Goal: Information Seeking & Learning: Check status

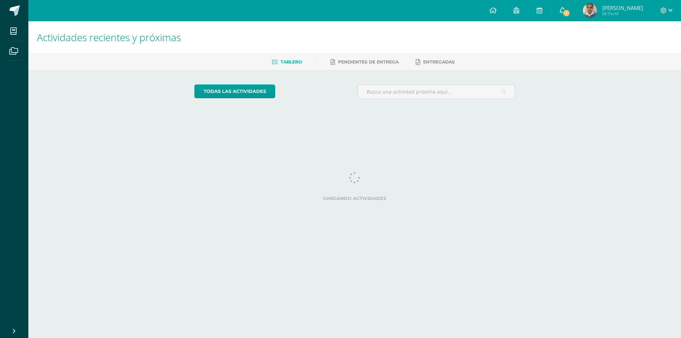
click at [565, 7] on icon at bounding box center [563, 10] width 6 height 6
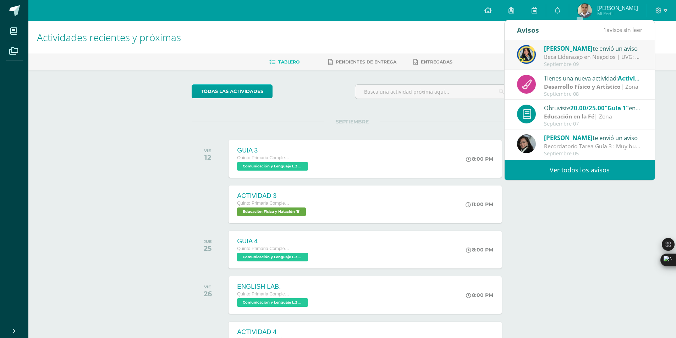
click at [619, 169] on link "Ver todos los avisos" at bounding box center [579, 170] width 150 height 20
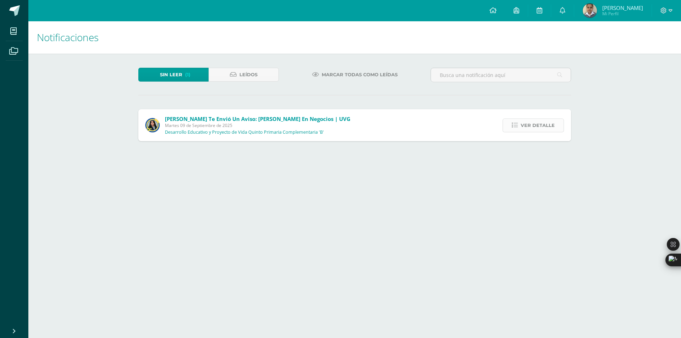
click at [540, 126] on span "Ver detalle" at bounding box center [538, 125] width 34 height 13
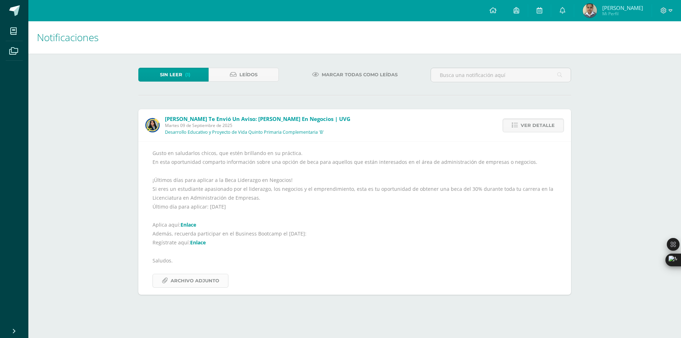
click at [219, 285] on link "Archivo Adjunto" at bounding box center [190, 281] width 76 height 14
click at [247, 72] on span "Leídos" at bounding box center [248, 74] width 18 height 13
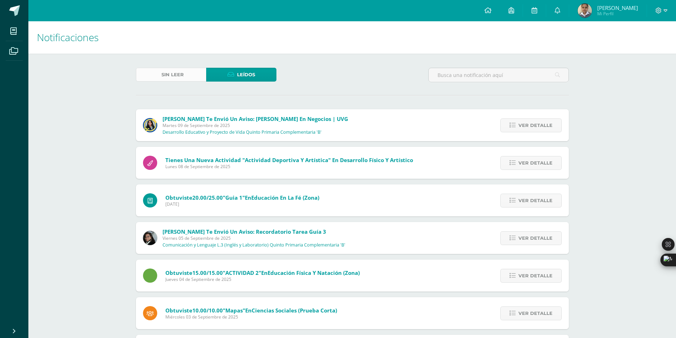
click at [154, 72] on link "Sin leer" at bounding box center [171, 75] width 70 height 14
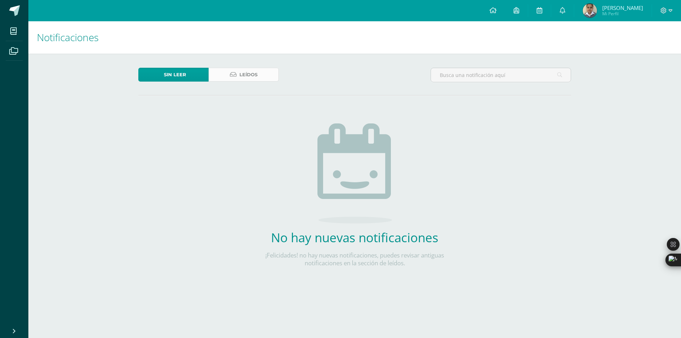
click at [255, 74] on span "Leídos" at bounding box center [248, 74] width 18 height 13
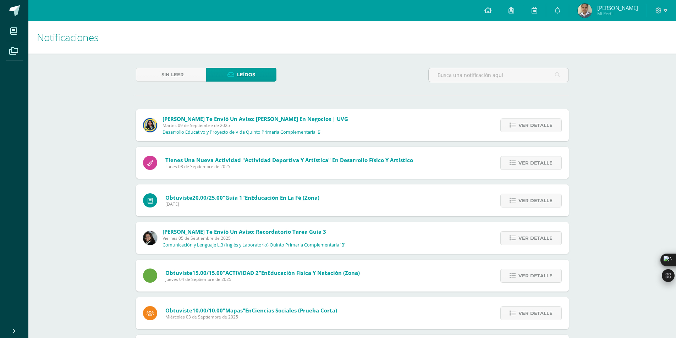
click at [591, 5] on img at bounding box center [584, 11] width 14 height 14
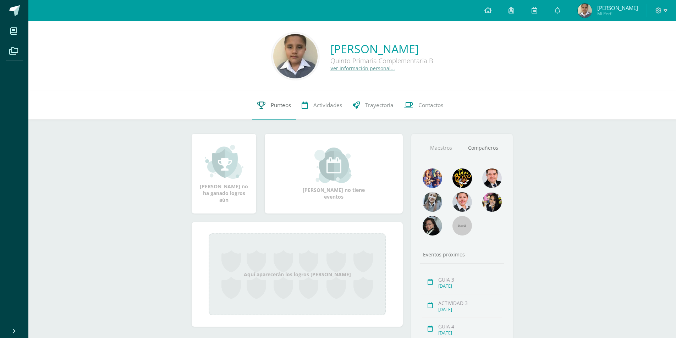
click at [278, 106] on span "Punteos" at bounding box center [281, 104] width 20 height 7
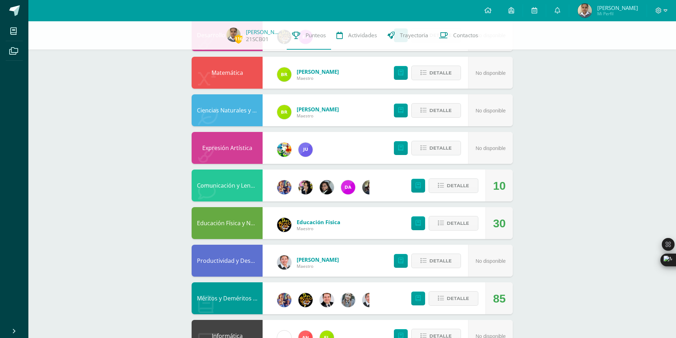
scroll to position [284, 0]
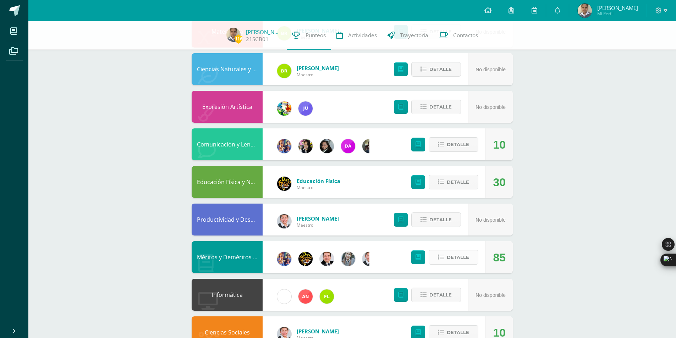
click at [462, 257] on span "Detalle" at bounding box center [457, 257] width 22 height 13
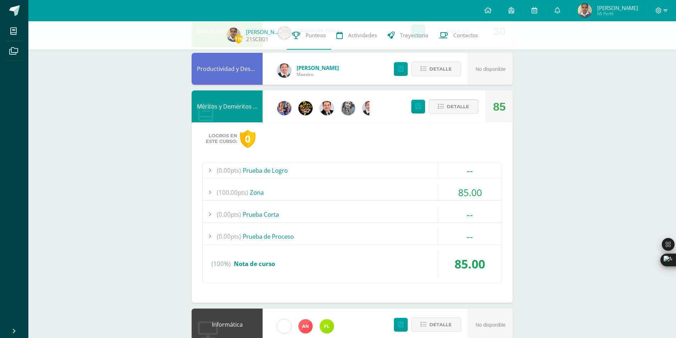
scroll to position [426, 0]
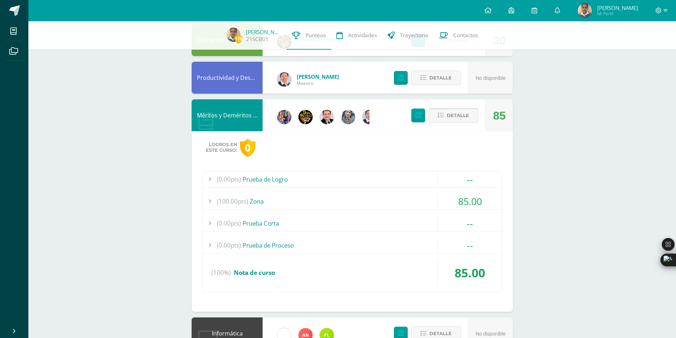
click at [458, 117] on span "Detalle" at bounding box center [457, 115] width 22 height 13
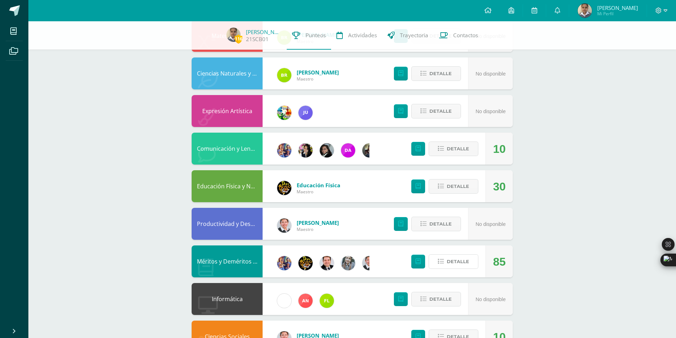
scroll to position [275, 0]
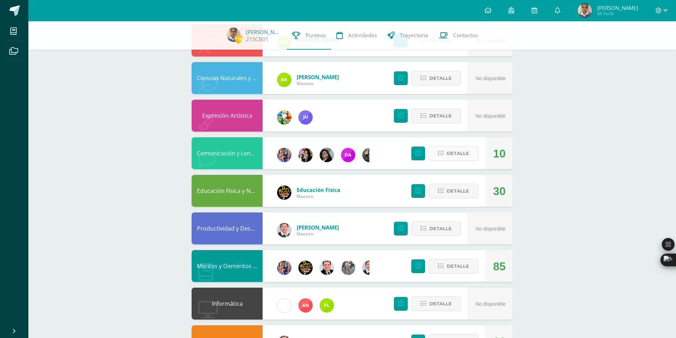
click at [463, 152] on span "Detalle" at bounding box center [457, 153] width 22 height 13
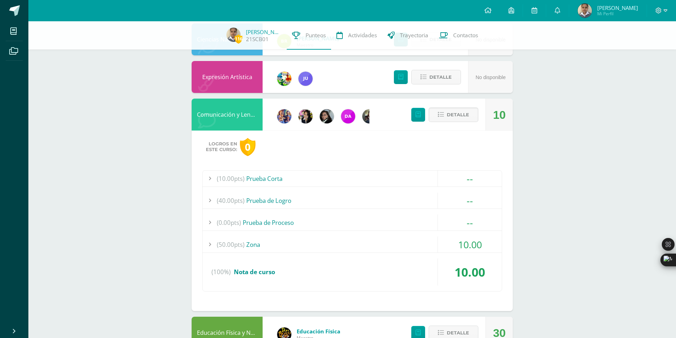
scroll to position [239, 0]
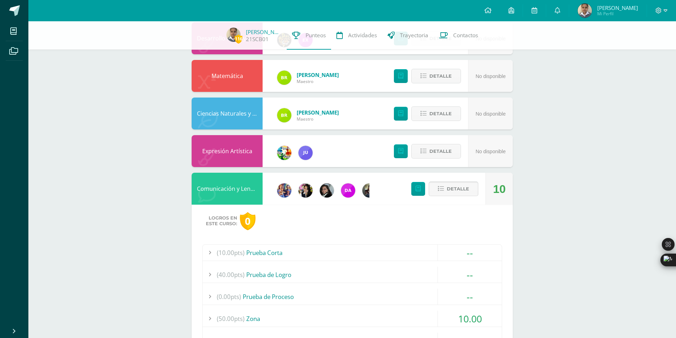
click at [450, 188] on span "Detalle" at bounding box center [457, 188] width 22 height 13
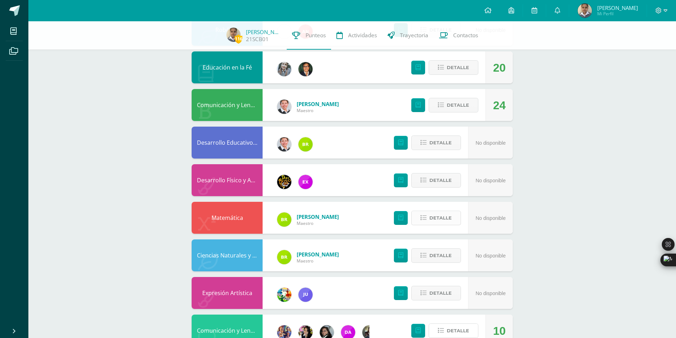
scroll to position [62, 0]
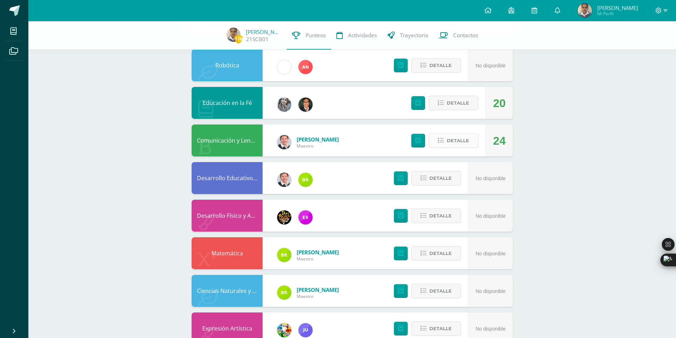
click at [470, 144] on button "Detalle" at bounding box center [453, 140] width 50 height 15
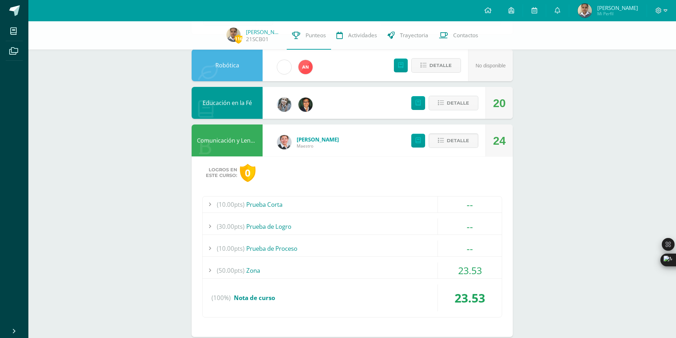
click at [246, 271] on div "(50.00pts) Zona" at bounding box center [351, 270] width 299 height 16
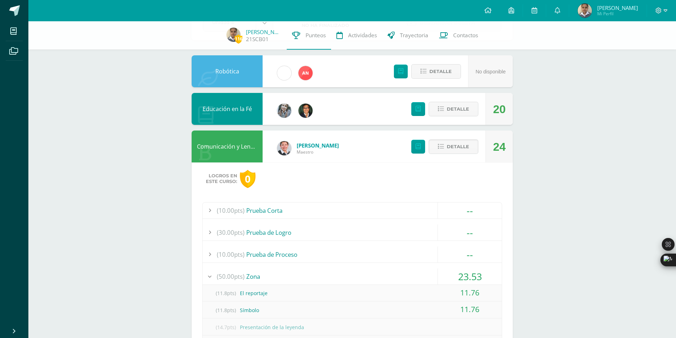
scroll to position [0, 0]
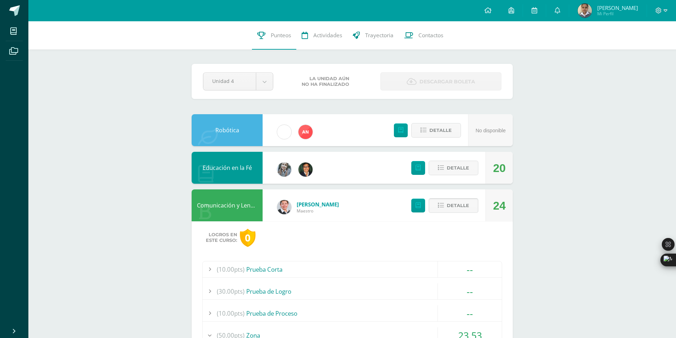
click at [454, 206] on span "Detalle" at bounding box center [457, 205] width 22 height 13
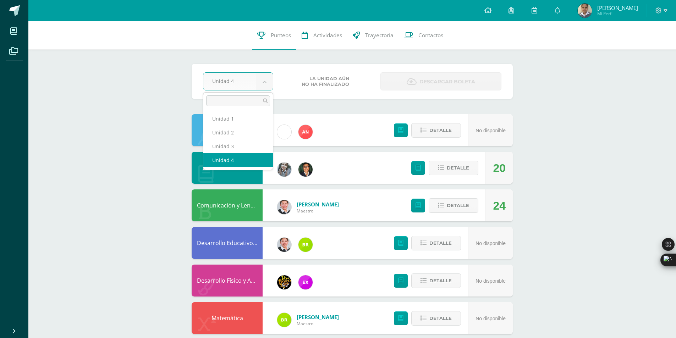
click at [263, 84] on body "Mis cursos Archivos Cerrar panel Ciencias Naturales y Tecnología Quinto Primari…" at bounding box center [338, 343] width 676 height 687
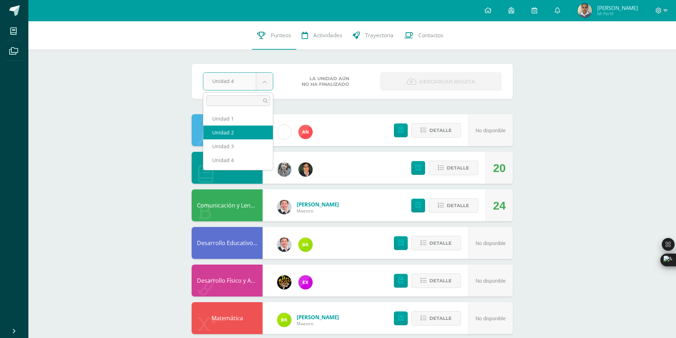
select select "Unidad 2"
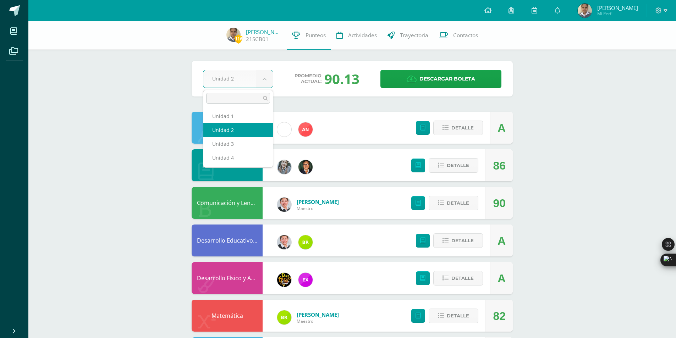
click at [260, 77] on body "Mis cursos Archivos Cerrar panel Ciencias Naturales y Tecnología Quinto Primari…" at bounding box center [338, 342] width 676 height 684
select select "Unidad 1"
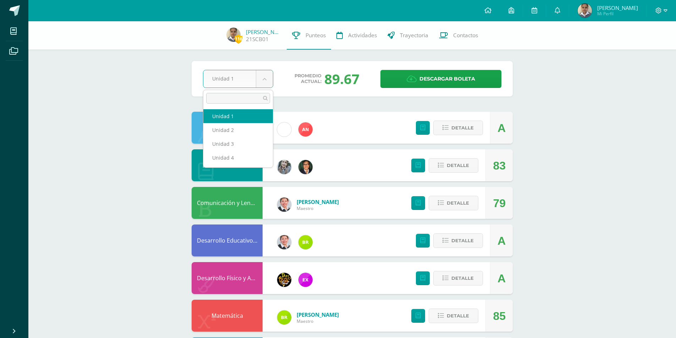
click at [262, 76] on body "Mis cursos Archivos Cerrar panel Ciencias Naturales y Tecnología Quinto Primari…" at bounding box center [338, 342] width 676 height 684
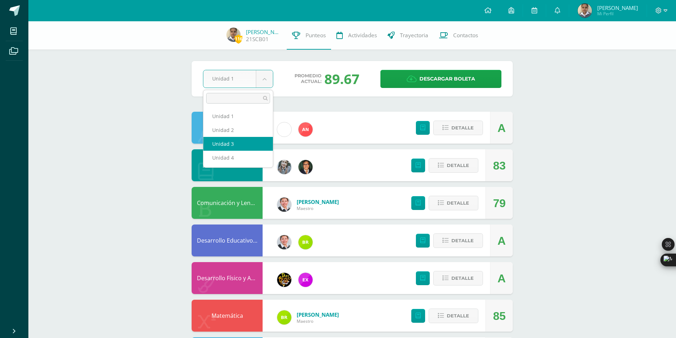
select select "Unidad 3"
